Goal: Information Seeking & Learning: Find specific page/section

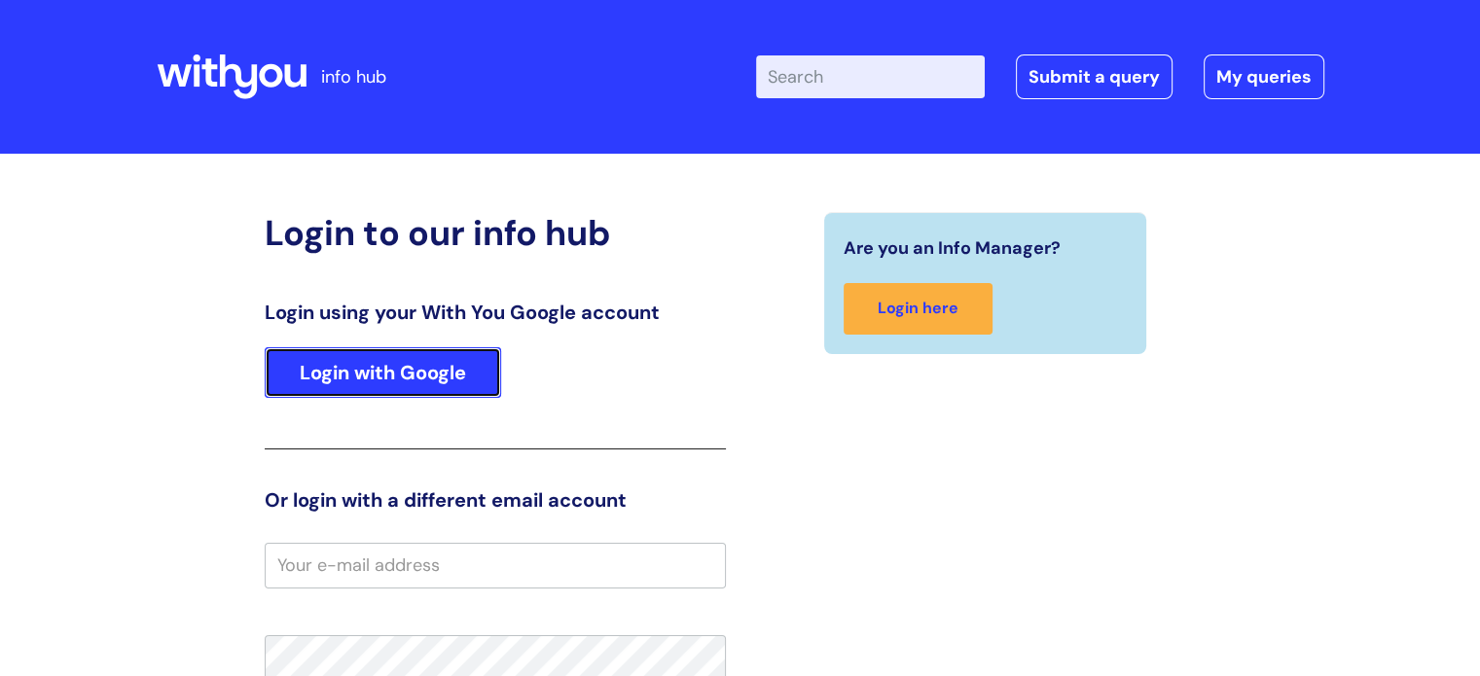
click at [410, 369] on link "Login with Google" at bounding box center [383, 372] width 236 height 51
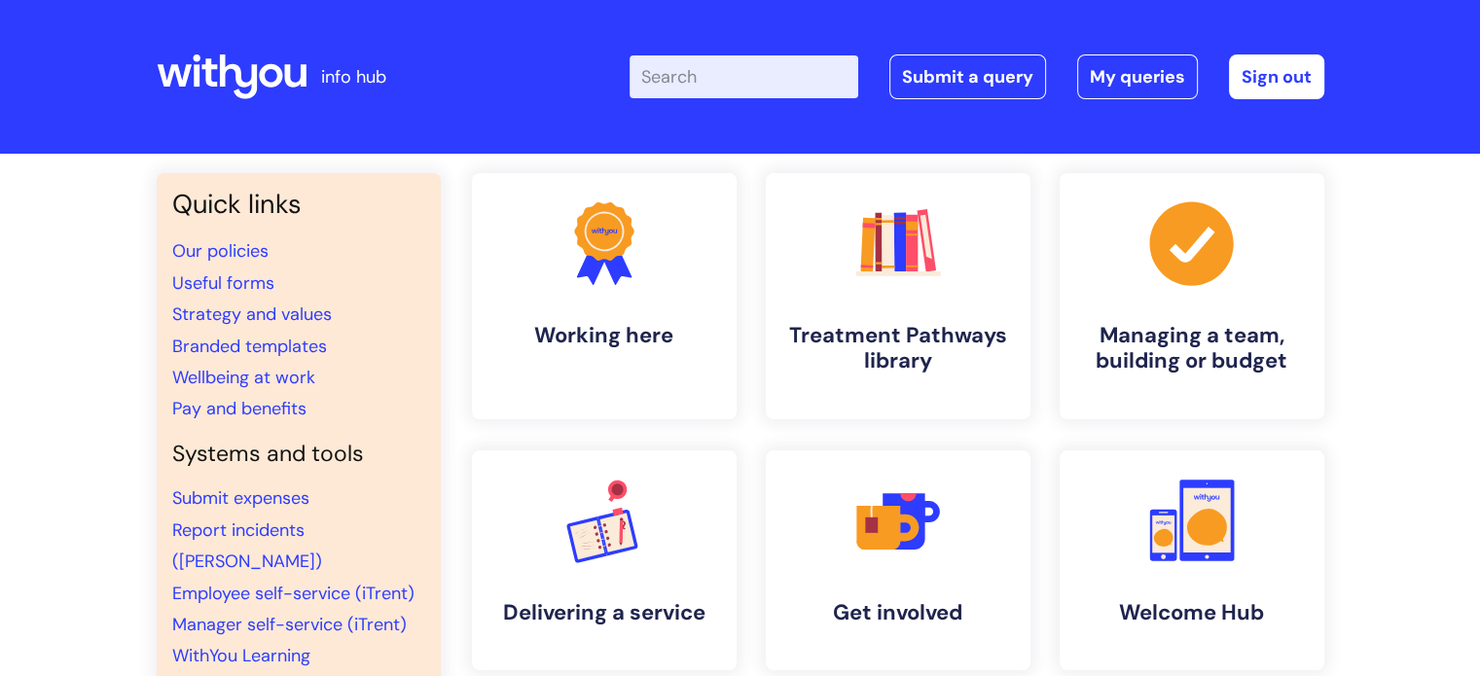
drag, startPoint x: 222, startPoint y: 4, endPoint x: 428, endPoint y: 373, distance: 422.6
click at [428, 373] on div "Quick links Our policies Useful forms Strategy and values Branded templates Wel…" at bounding box center [299, 454] width 284 height 562
click at [269, 412] on link "Pay and benefits" at bounding box center [239, 408] width 134 height 23
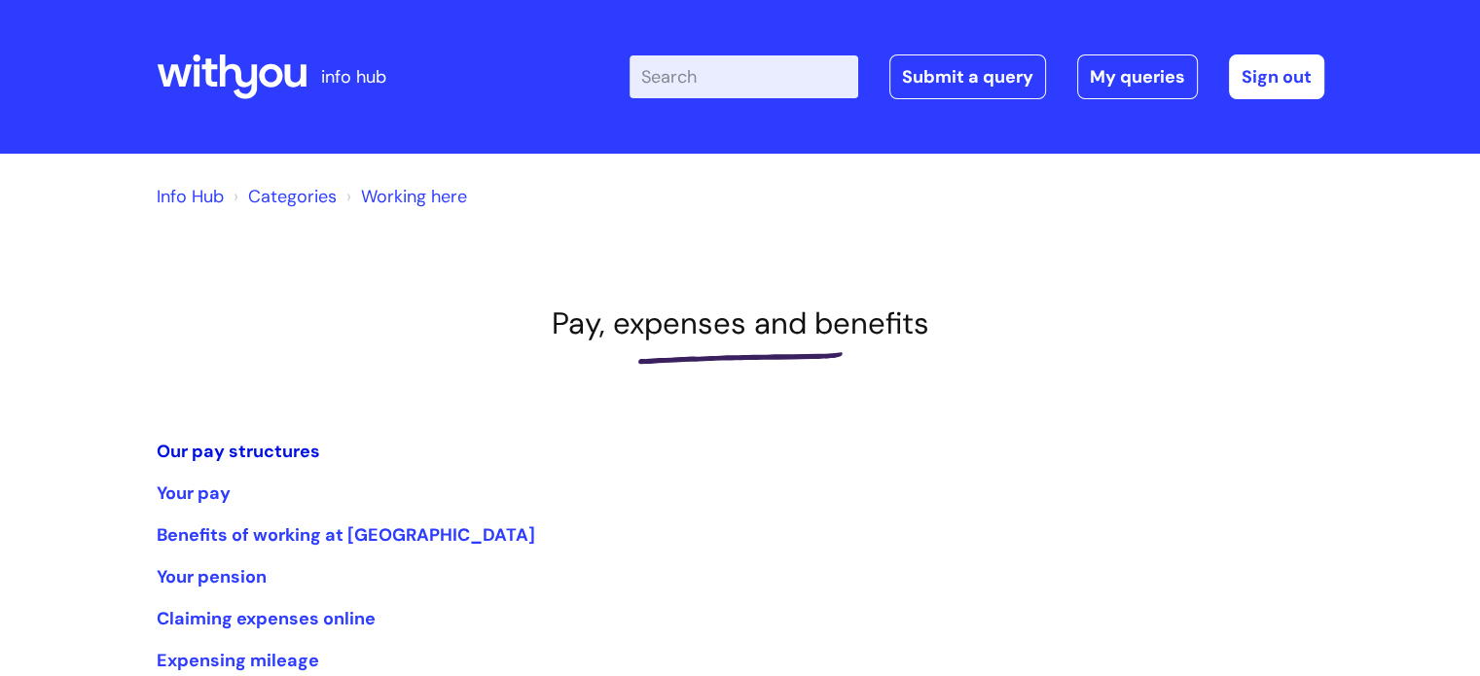
click at [269, 447] on link "Our pay structures" at bounding box center [238, 451] width 163 height 23
